Goal: Transaction & Acquisition: Obtain resource

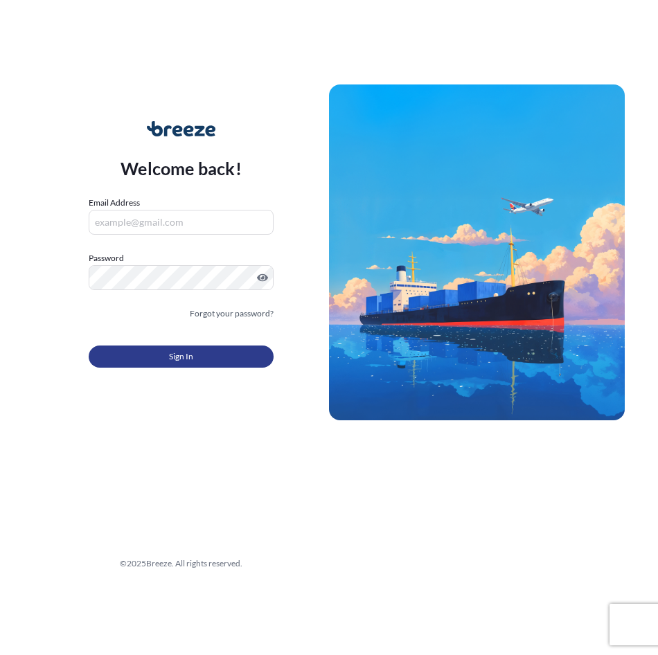
type input "[EMAIL_ADDRESS][DOMAIN_NAME]"
click at [195, 357] on button "Sign In" at bounding box center [181, 357] width 185 height 22
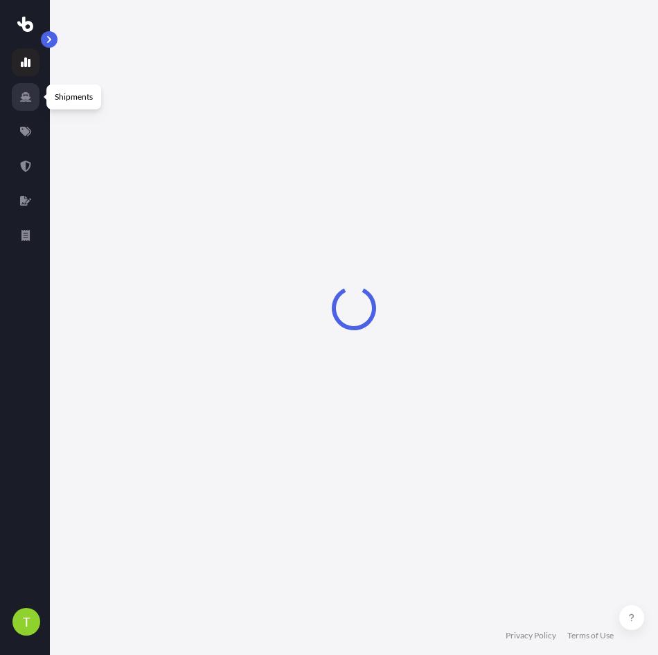
select select "2025"
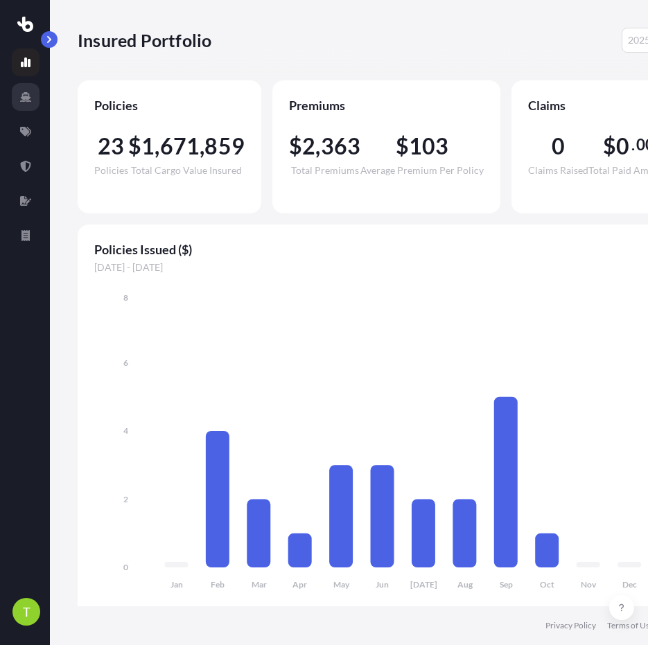
click at [30, 100] on icon at bounding box center [25, 97] width 11 height 10
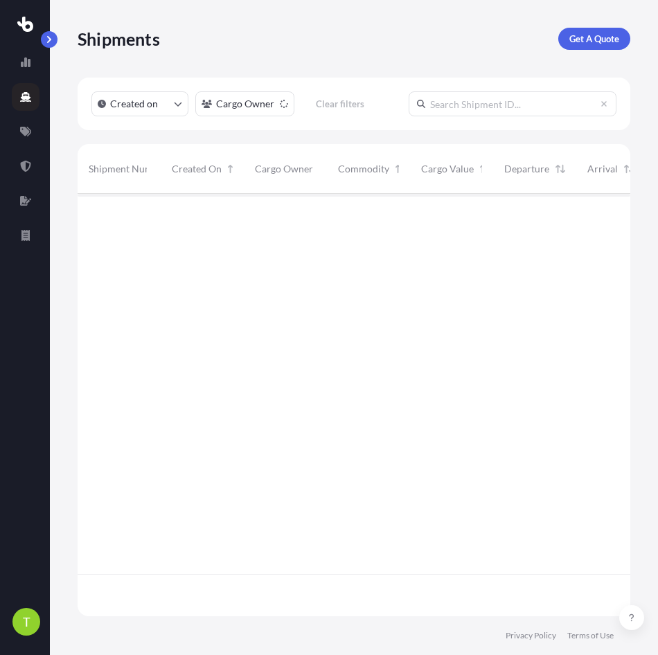
scroll to position [420, 542]
click at [567, 42] on link "Get A Quote" at bounding box center [594, 39] width 72 height 22
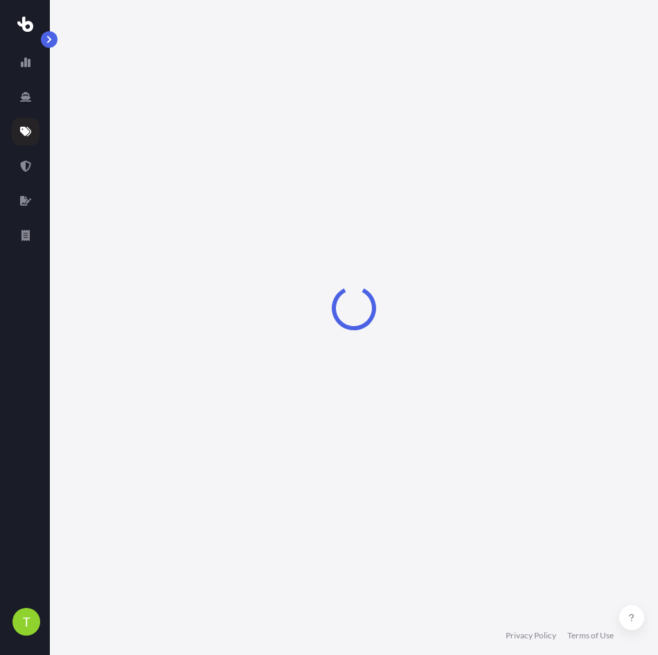
scroll to position [22, 0]
select select "Sea"
select select "1"
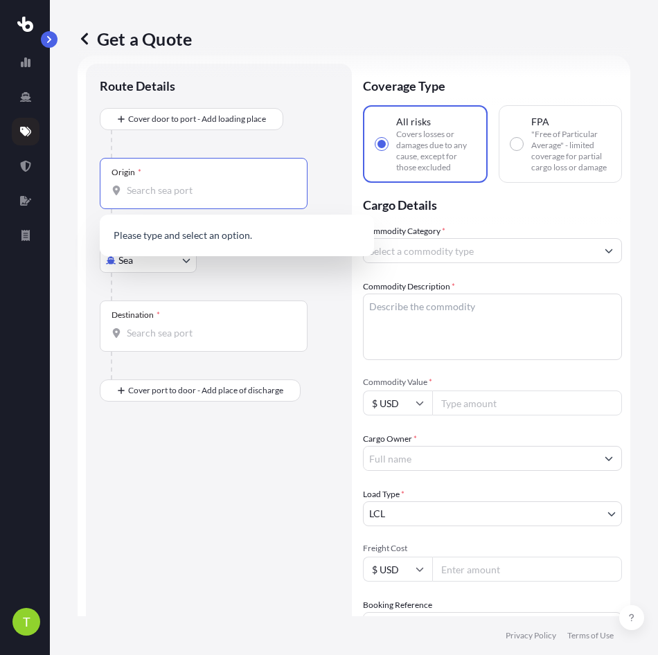
click at [164, 195] on input "Origin *" at bounding box center [208, 191] width 163 height 14
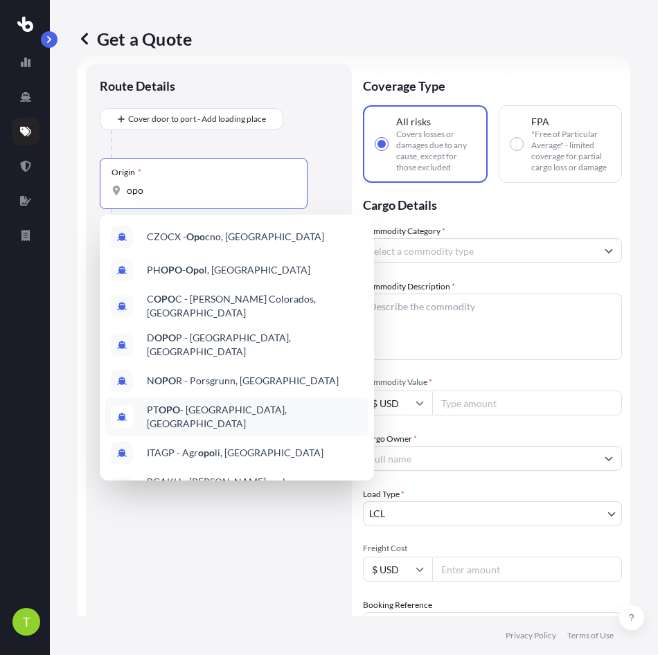
click at [215, 403] on span "PT OPO - [GEOGRAPHIC_DATA], [GEOGRAPHIC_DATA]" at bounding box center [255, 417] width 216 height 28
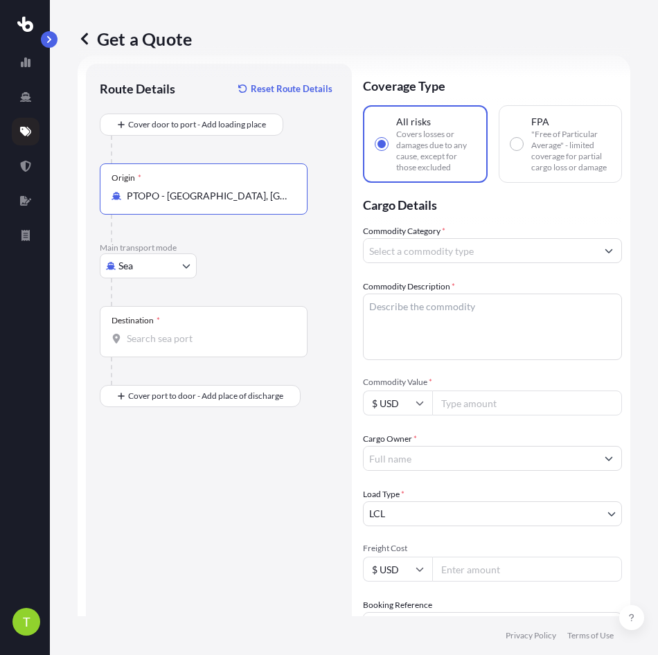
type input "PTOPO - [GEOGRAPHIC_DATA], [GEOGRAPHIC_DATA]"
click at [176, 258] on body "10 options available. T Get a Quote Route Details Reset Route Details Cover doo…" at bounding box center [329, 327] width 658 height 655
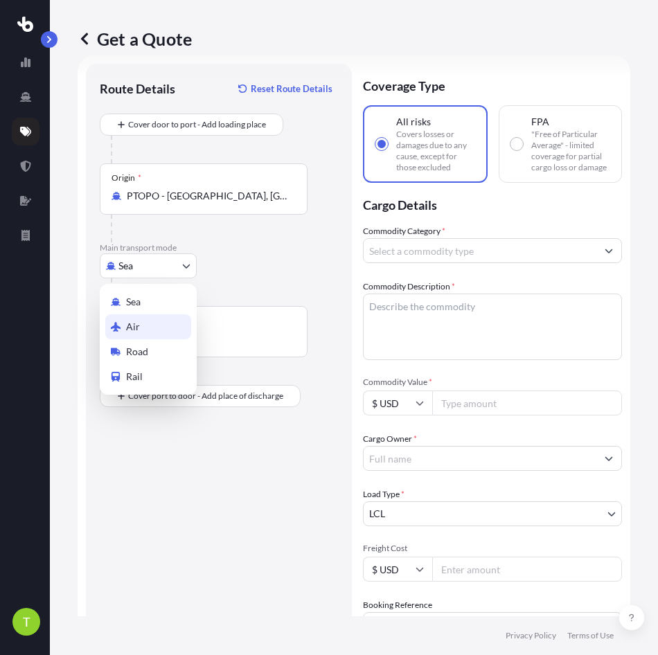
click at [156, 329] on div "Air" at bounding box center [148, 326] width 86 height 25
select select "Air"
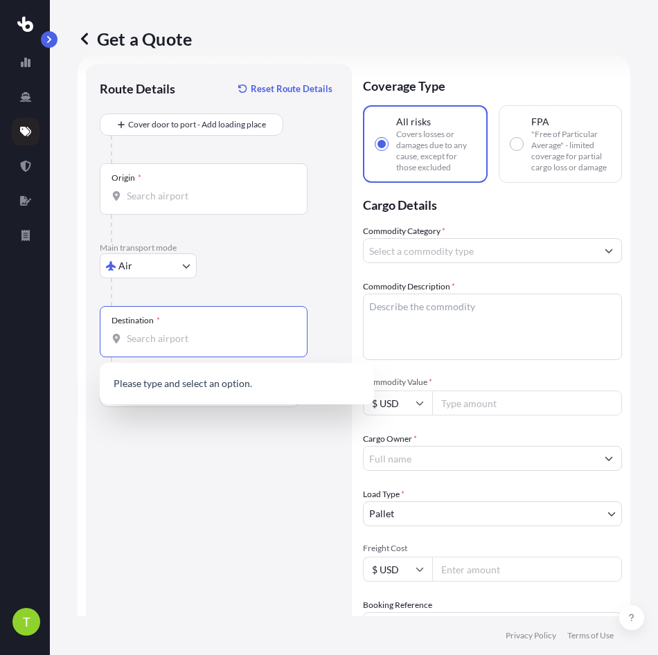
click at [182, 333] on input "Destination *" at bounding box center [208, 339] width 163 height 14
click at [171, 342] on input "Destination *" at bounding box center [208, 339] width 163 height 14
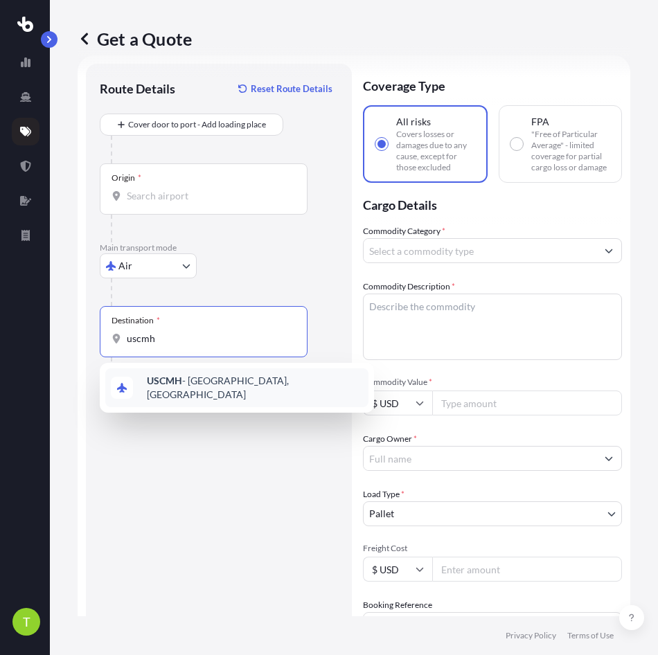
click at [188, 398] on div "USCMH - [GEOGRAPHIC_DATA], [GEOGRAPHIC_DATA]" at bounding box center [236, 387] width 263 height 39
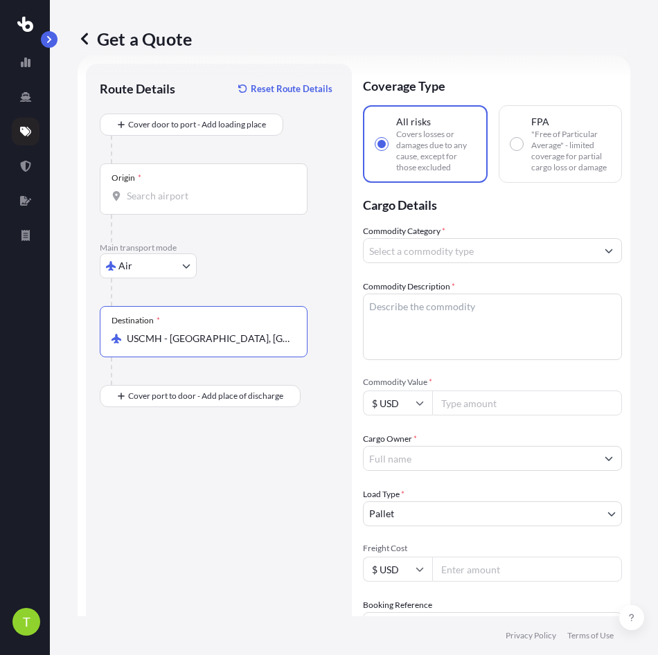
type input "USCMH - [GEOGRAPHIC_DATA], [GEOGRAPHIC_DATA]"
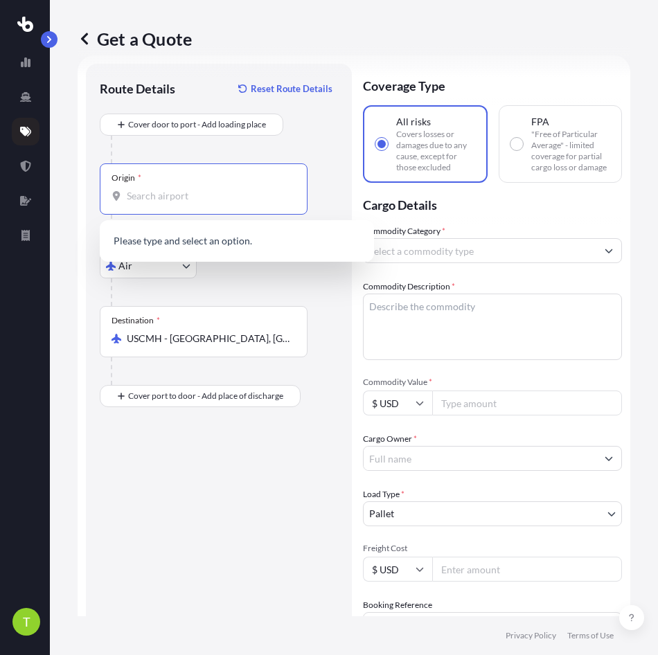
click at [160, 190] on input "Origin *" at bounding box center [208, 196] width 163 height 14
type input "o"
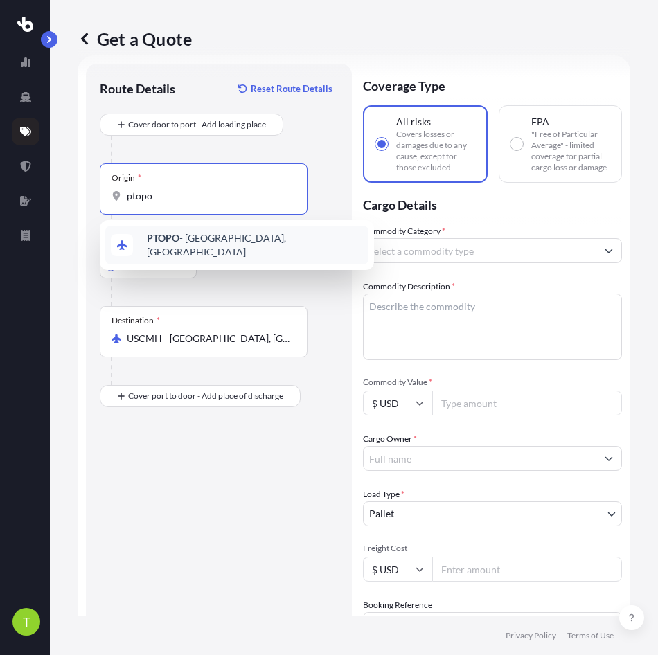
click at [206, 253] on div "PTOPO - [GEOGRAPHIC_DATA], [GEOGRAPHIC_DATA]" at bounding box center [236, 245] width 263 height 39
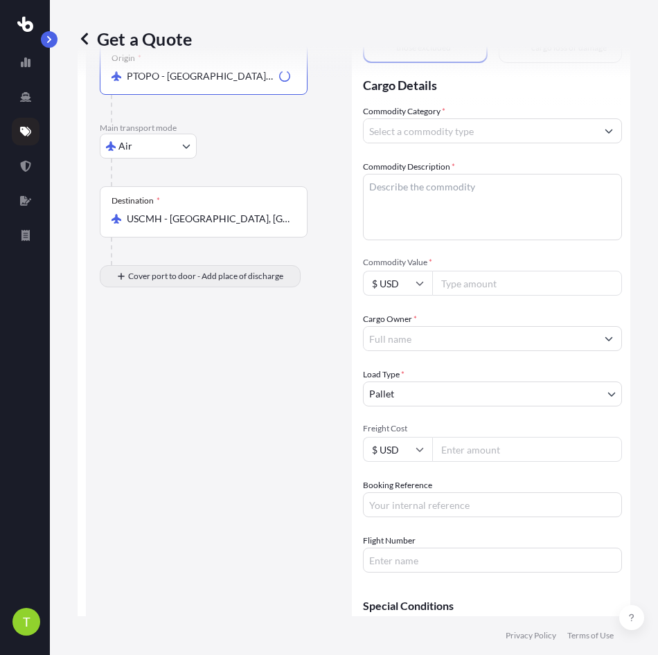
scroll to position [161, 0]
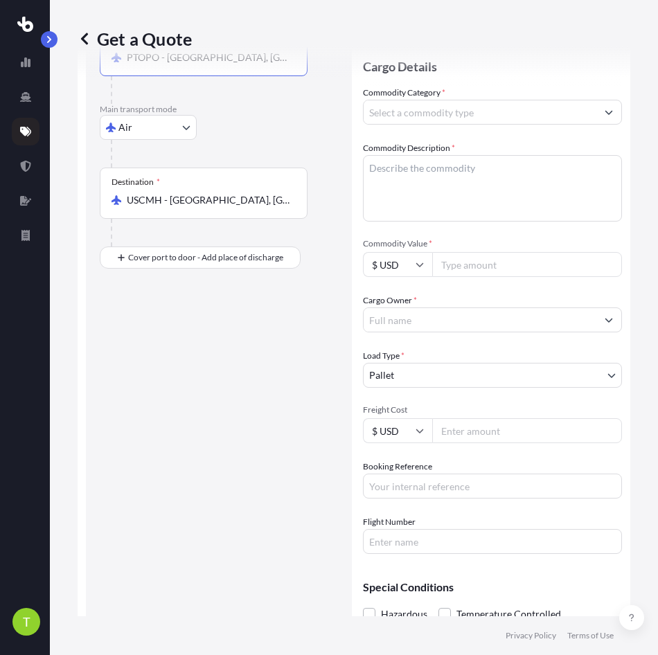
type input "PTOPO - [GEOGRAPHIC_DATA], [GEOGRAPHIC_DATA]"
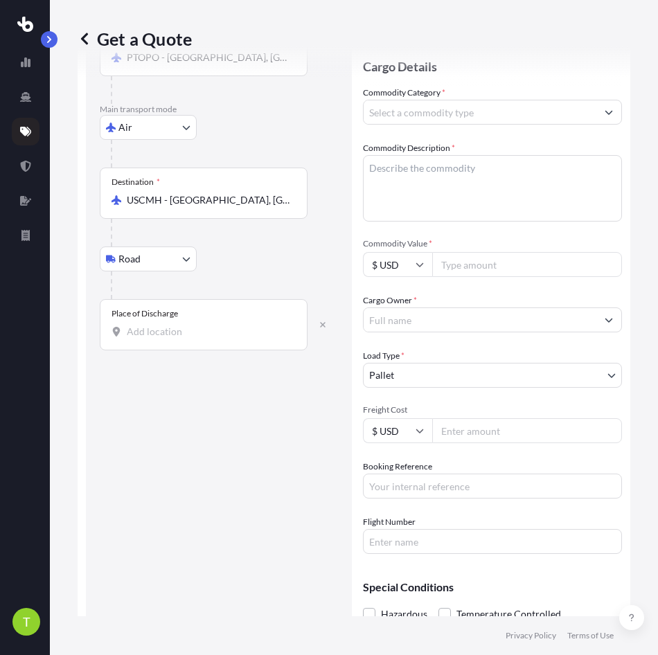
click at [166, 325] on input "Place of Discharge" at bounding box center [208, 332] width 163 height 14
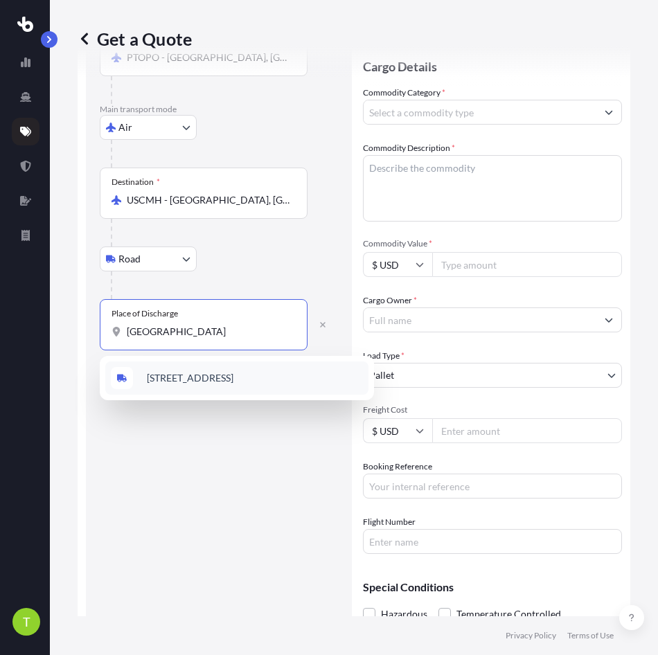
click at [231, 370] on div "[STREET_ADDRESS]" at bounding box center [236, 377] width 263 height 33
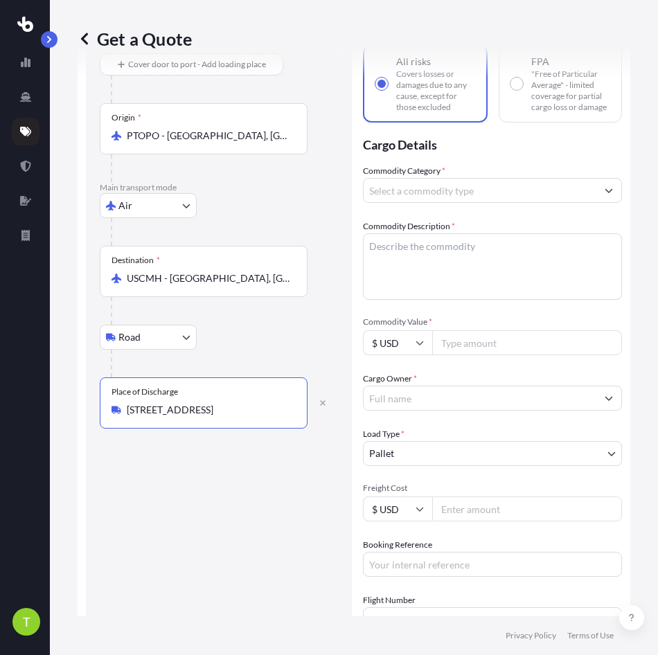
scroll to position [0, 0]
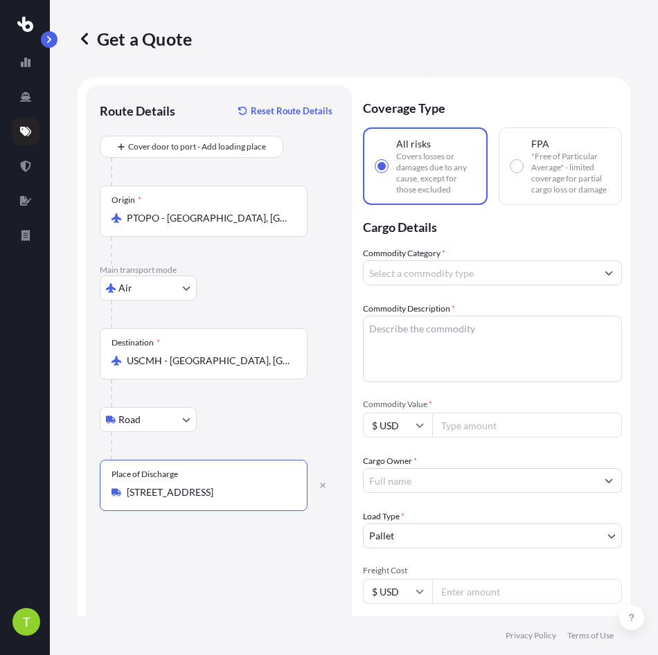
type input "[STREET_ADDRESS]"
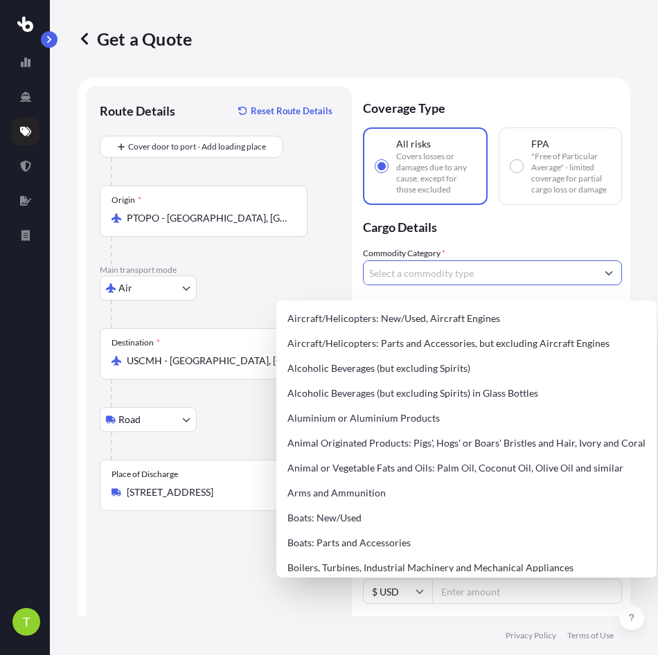
click at [521, 280] on input "Commodity Category *" at bounding box center [480, 272] width 233 height 25
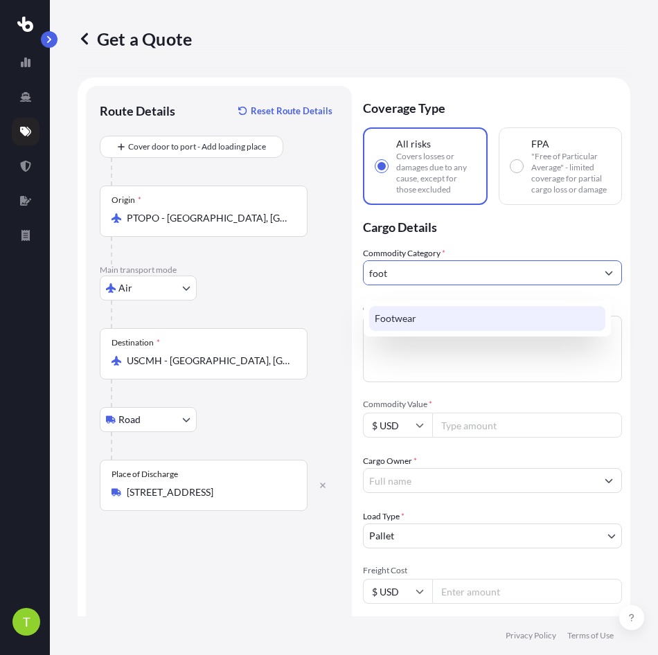
click at [494, 311] on div "Footwear" at bounding box center [487, 318] width 236 height 25
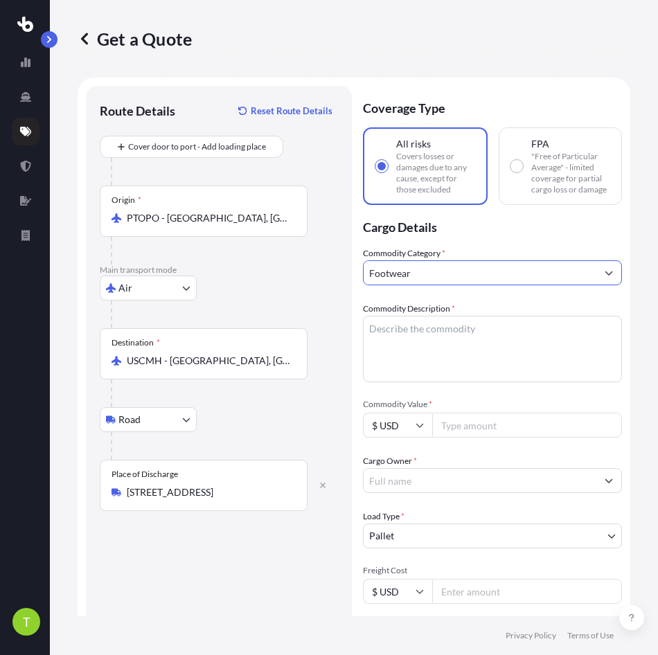
type input "Footwear"
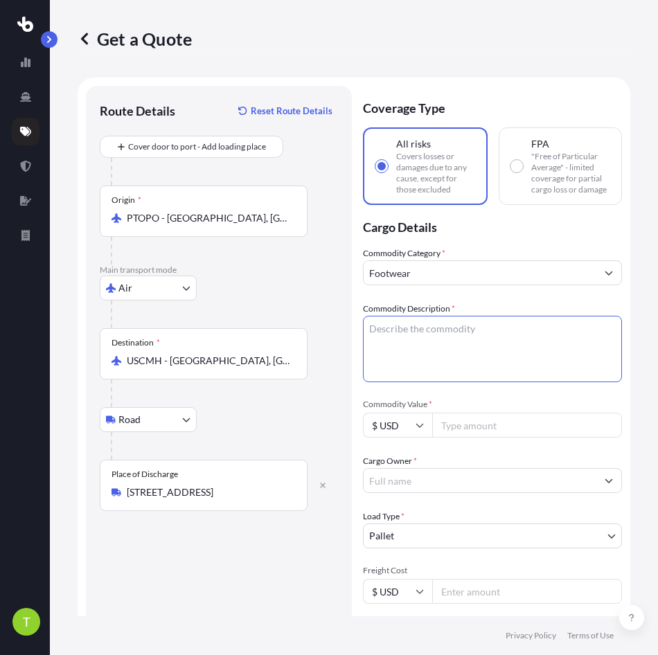
click at [378, 334] on textarea "Commodity Description *" at bounding box center [492, 349] width 259 height 66
type textarea "Footwear"
click at [412, 436] on input "$ USD" at bounding box center [397, 425] width 69 height 25
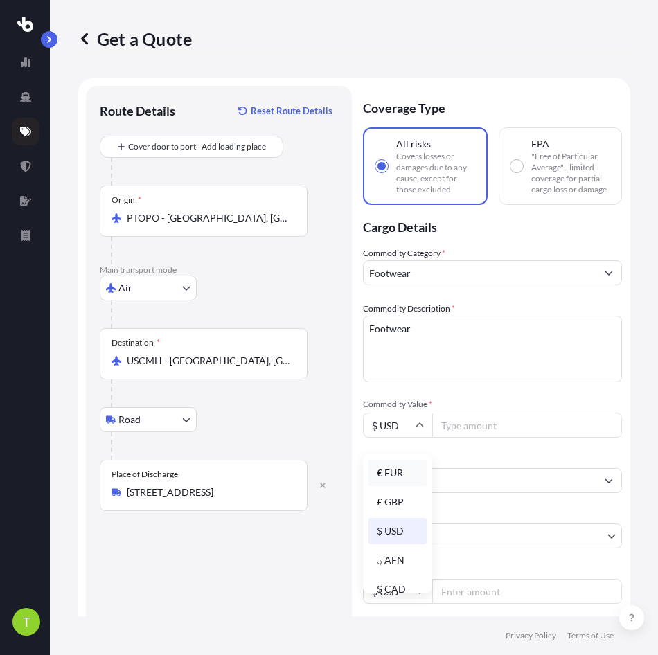
click at [398, 474] on div "€ EUR" at bounding box center [397, 473] width 58 height 26
type input "€ EUR"
click at [479, 431] on input "Commodity Value *" at bounding box center [527, 425] width 190 height 25
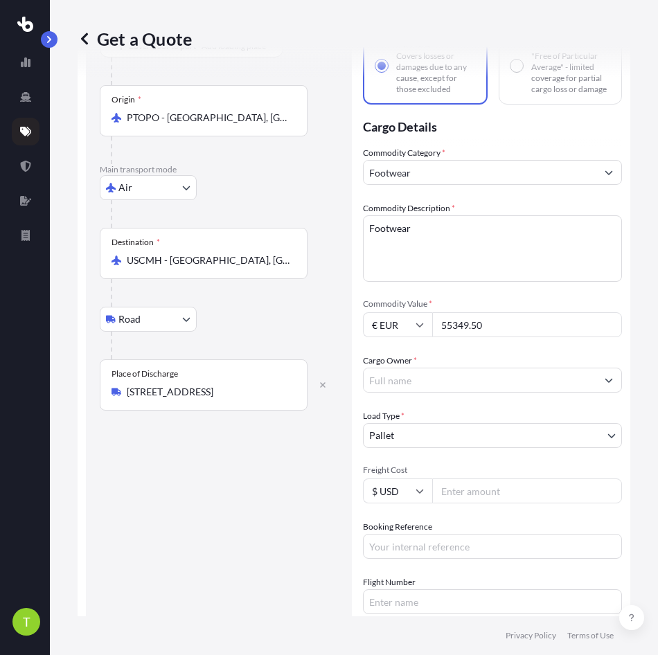
scroll to position [208, 0]
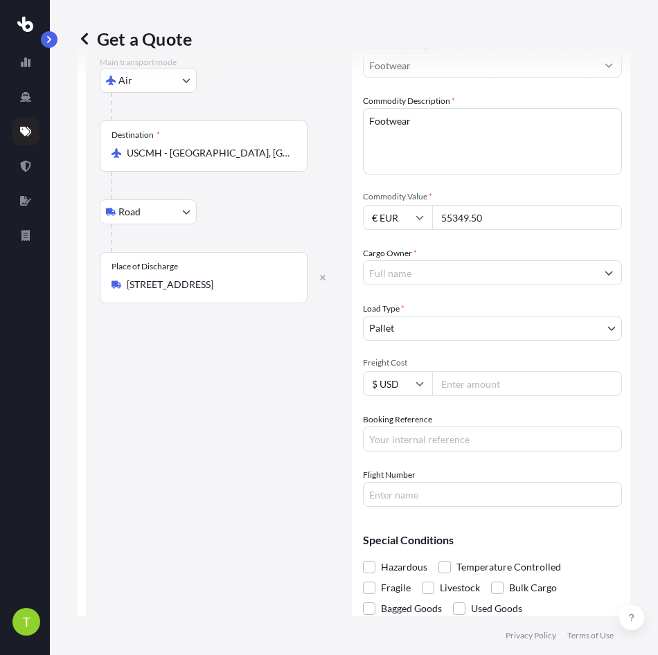
type input "55349.50"
click at [524, 280] on input "Cargo Owner *" at bounding box center [480, 272] width 233 height 25
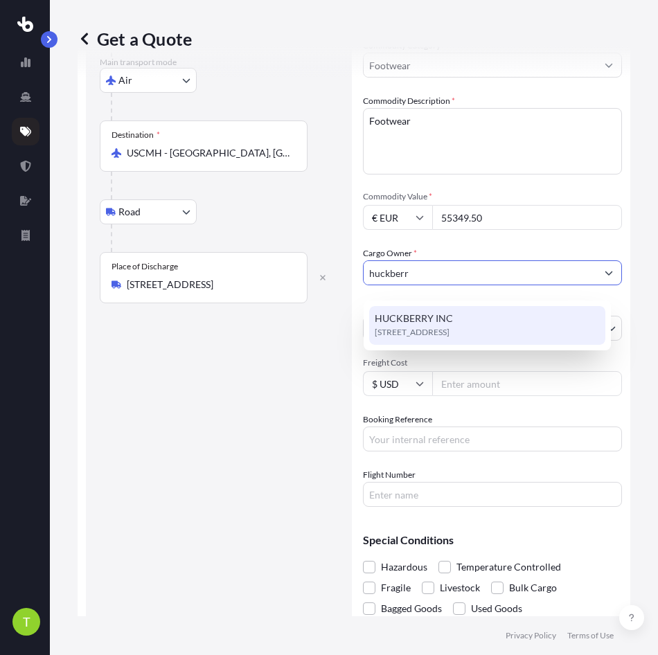
click at [449, 332] on span "[STREET_ADDRESS]" at bounding box center [412, 332] width 75 height 14
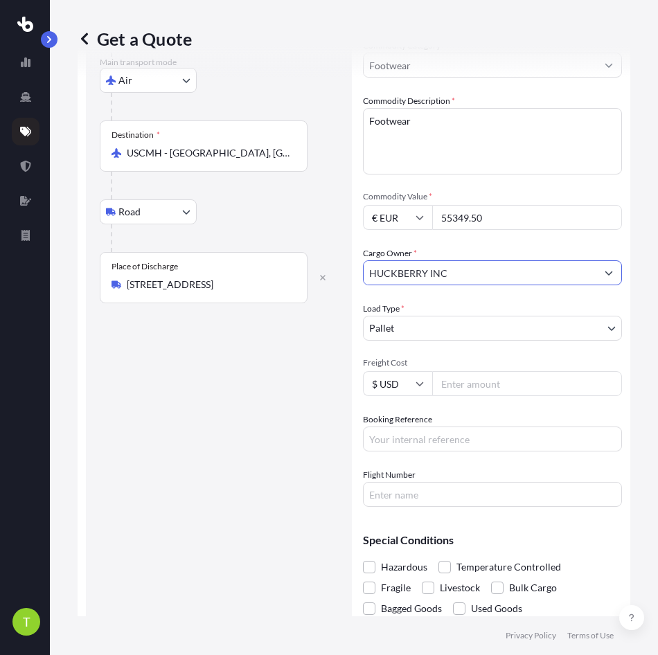
type input "HUCKBERRY INC"
click at [493, 391] on input "Freight Cost" at bounding box center [527, 383] width 190 height 25
type input "5612.45"
click at [448, 452] on input "Booking Reference" at bounding box center [492, 439] width 259 height 25
click at [422, 445] on input "Booking Reference" at bounding box center [492, 439] width 259 height 25
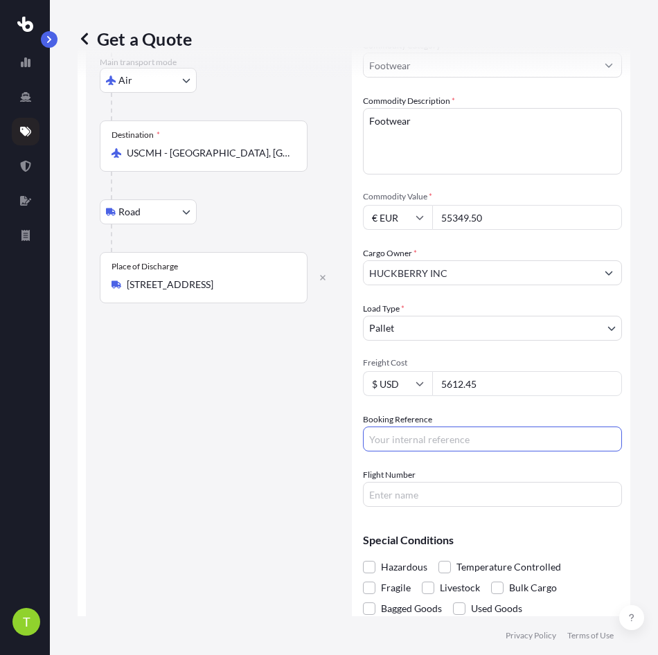
paste input "S00107212"
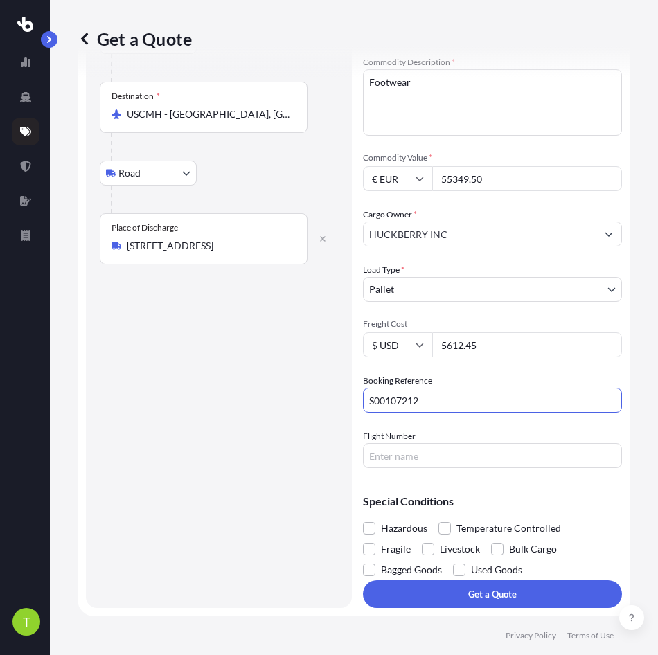
type input "S00107212"
click at [418, 454] on input "Flight Number" at bounding box center [492, 455] width 259 height 25
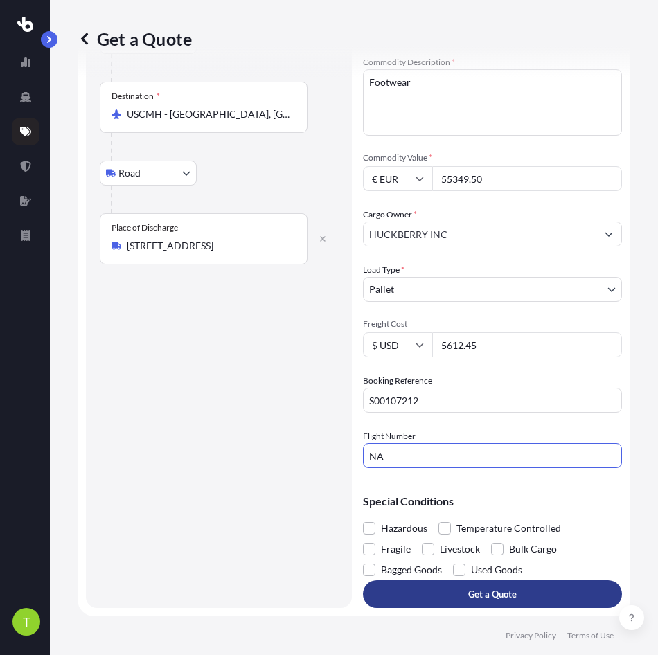
type input "NA"
click at [458, 580] on button "Get a Quote" at bounding box center [492, 594] width 259 height 28
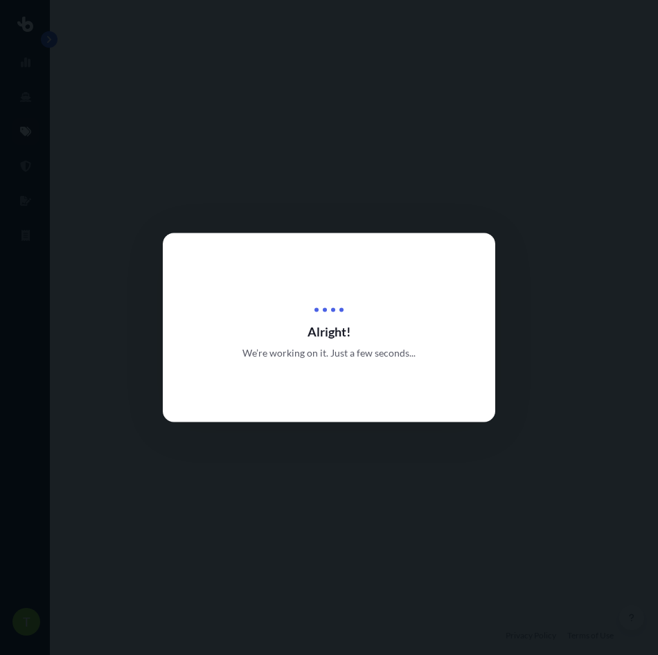
select select "Air"
select select "Road"
select select "1"
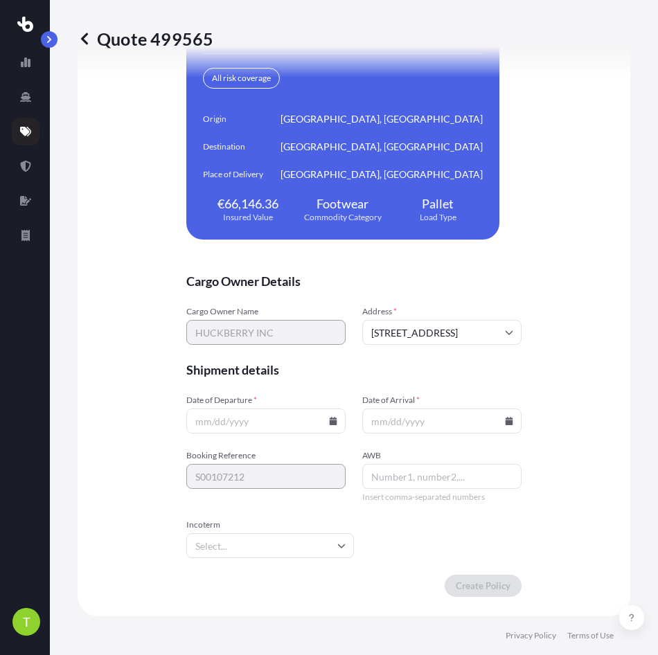
scroll to position [3150, 0]
click at [276, 552] on input "Incoterm" at bounding box center [270, 545] width 168 height 25
type input "exw"
click at [267, 580] on li "EXW" at bounding box center [273, 582] width 139 height 26
click at [392, 482] on input "AWB" at bounding box center [441, 476] width 159 height 25
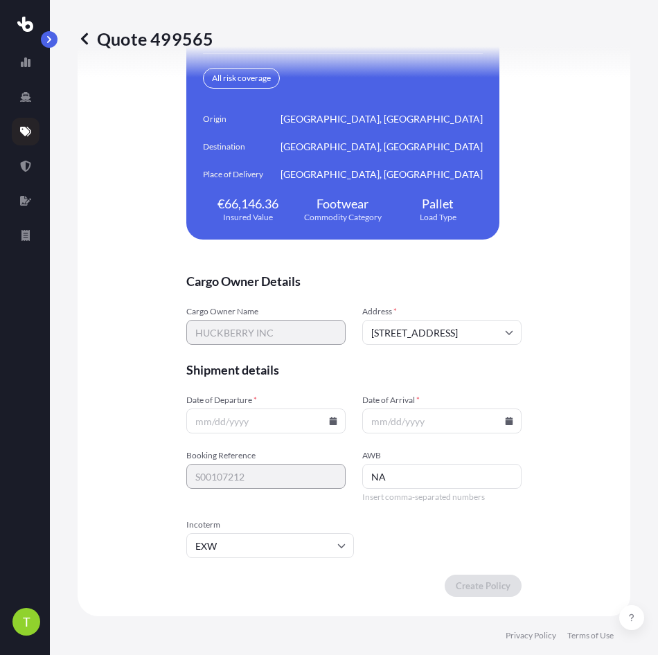
type input "NA"
click at [226, 421] on input "Date of Departure *" at bounding box center [265, 421] width 159 height 25
click at [331, 418] on icon at bounding box center [333, 421] width 8 height 8
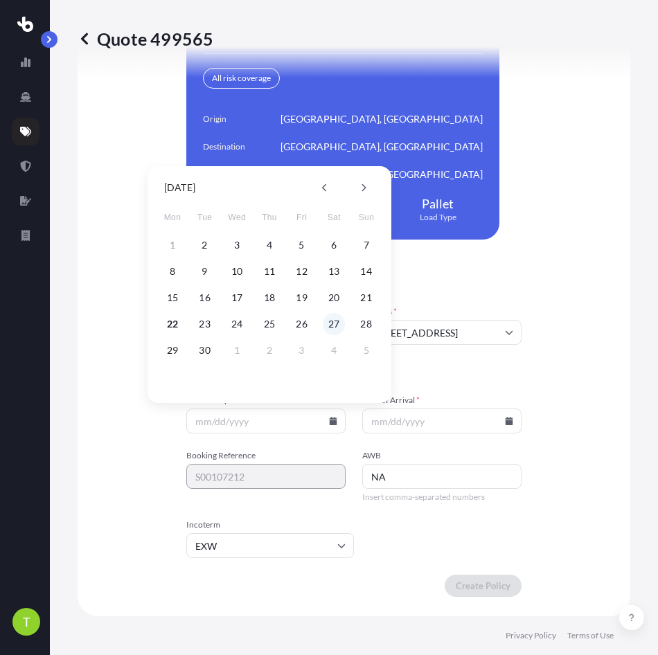
click at [334, 324] on button "27" at bounding box center [334, 324] width 22 height 22
type input "[DATE]"
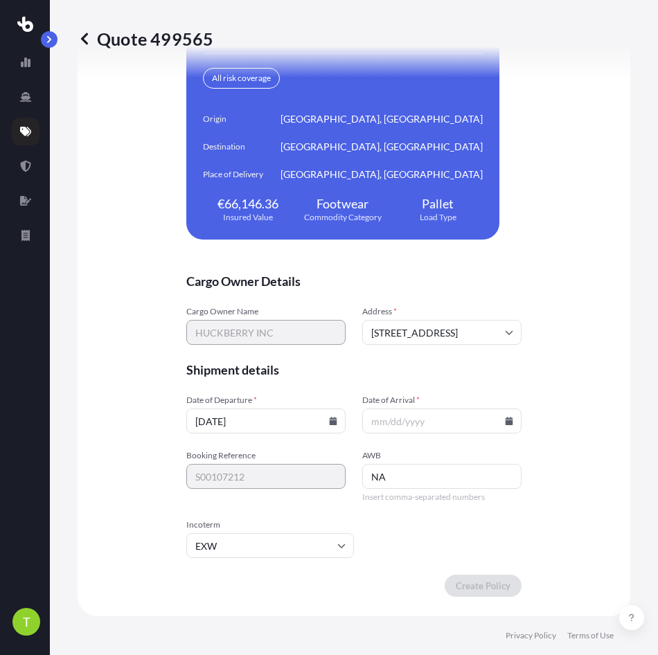
click at [506, 424] on icon at bounding box center [510, 421] width 8 height 8
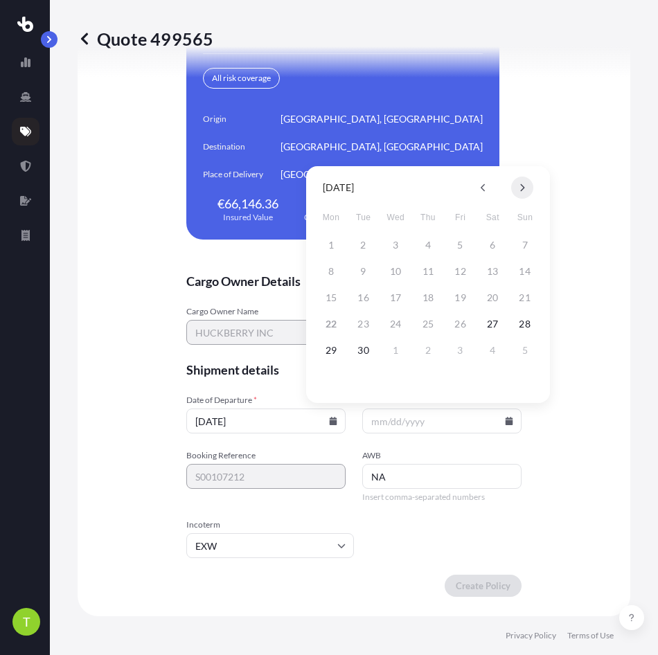
click at [523, 186] on icon at bounding box center [523, 188] width 4 height 8
click at [485, 183] on button at bounding box center [483, 188] width 22 height 22
click at [535, 190] on div "[DATE]" at bounding box center [428, 187] width 222 height 21
click at [524, 185] on icon at bounding box center [522, 188] width 6 height 8
click at [460, 244] on button "3" at bounding box center [460, 245] width 22 height 22
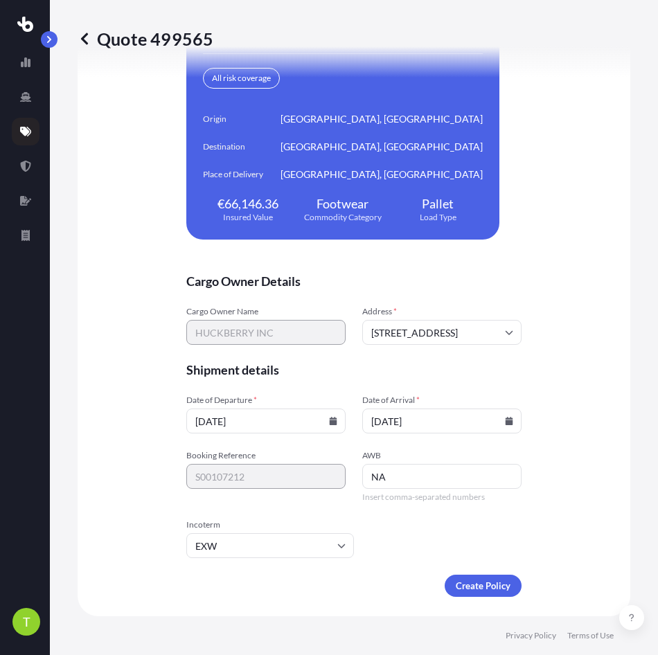
type input "[DATE]"
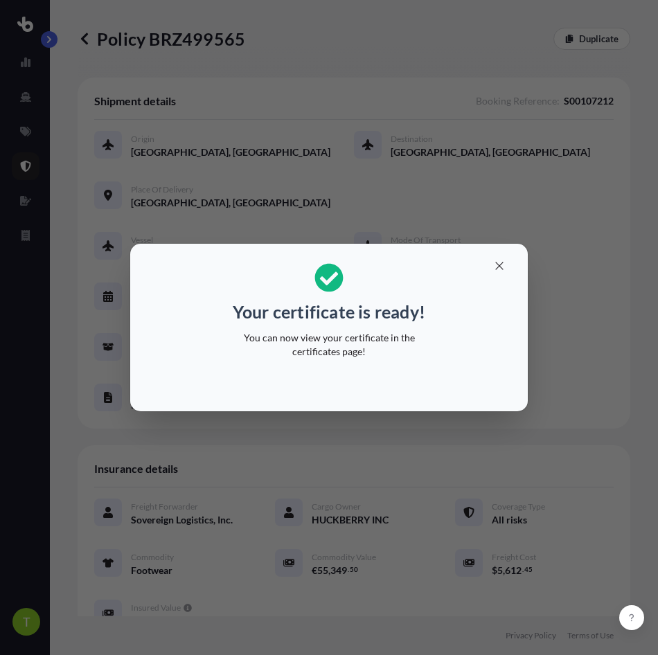
click at [349, 334] on p "You can now view your certificate in the certificates page!" at bounding box center [328, 345] width 213 height 28
click at [497, 257] on button "button" at bounding box center [499, 266] width 35 height 22
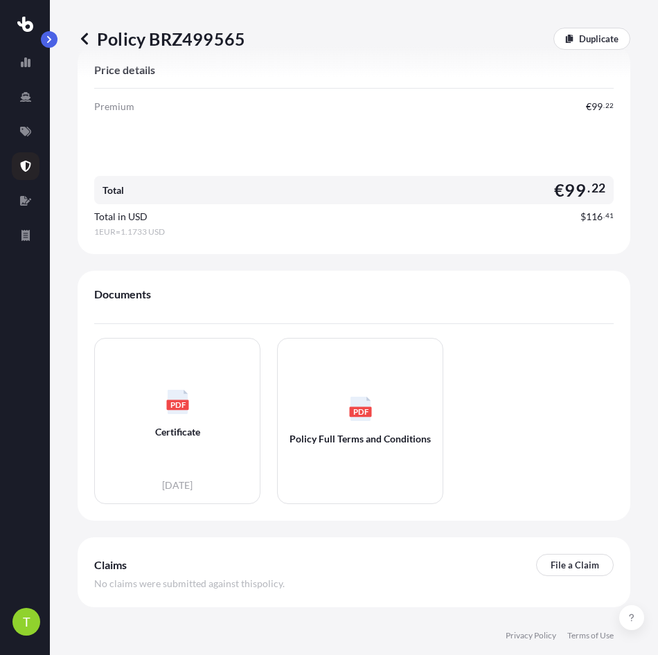
scroll to position [623, 0]
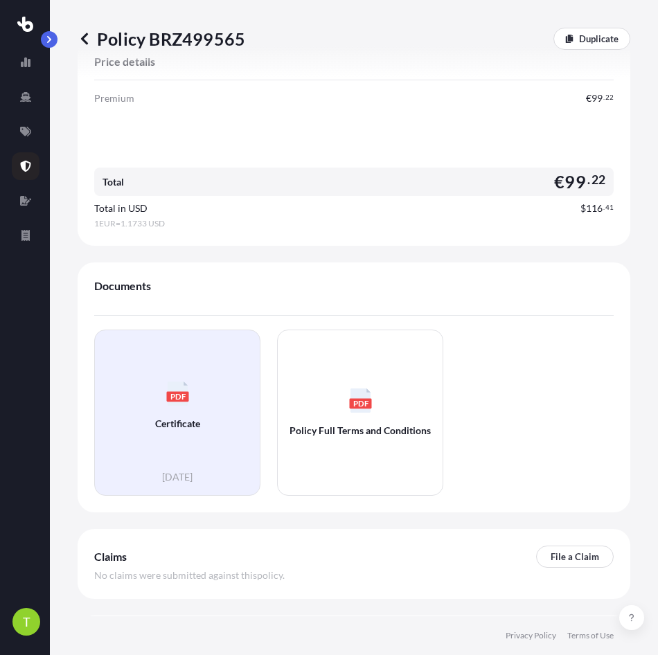
click at [156, 413] on div "PDF Certificate" at bounding box center [177, 405] width 143 height 129
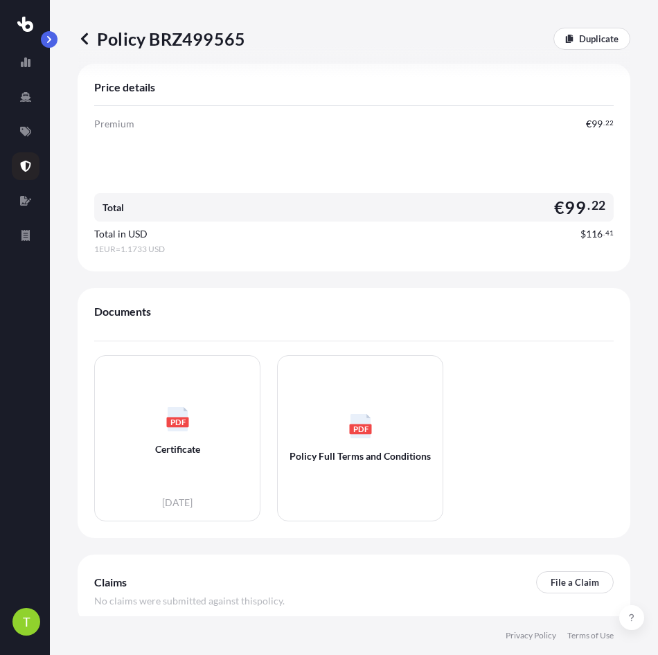
scroll to position [321, 0]
